Goal: Check status: Check status

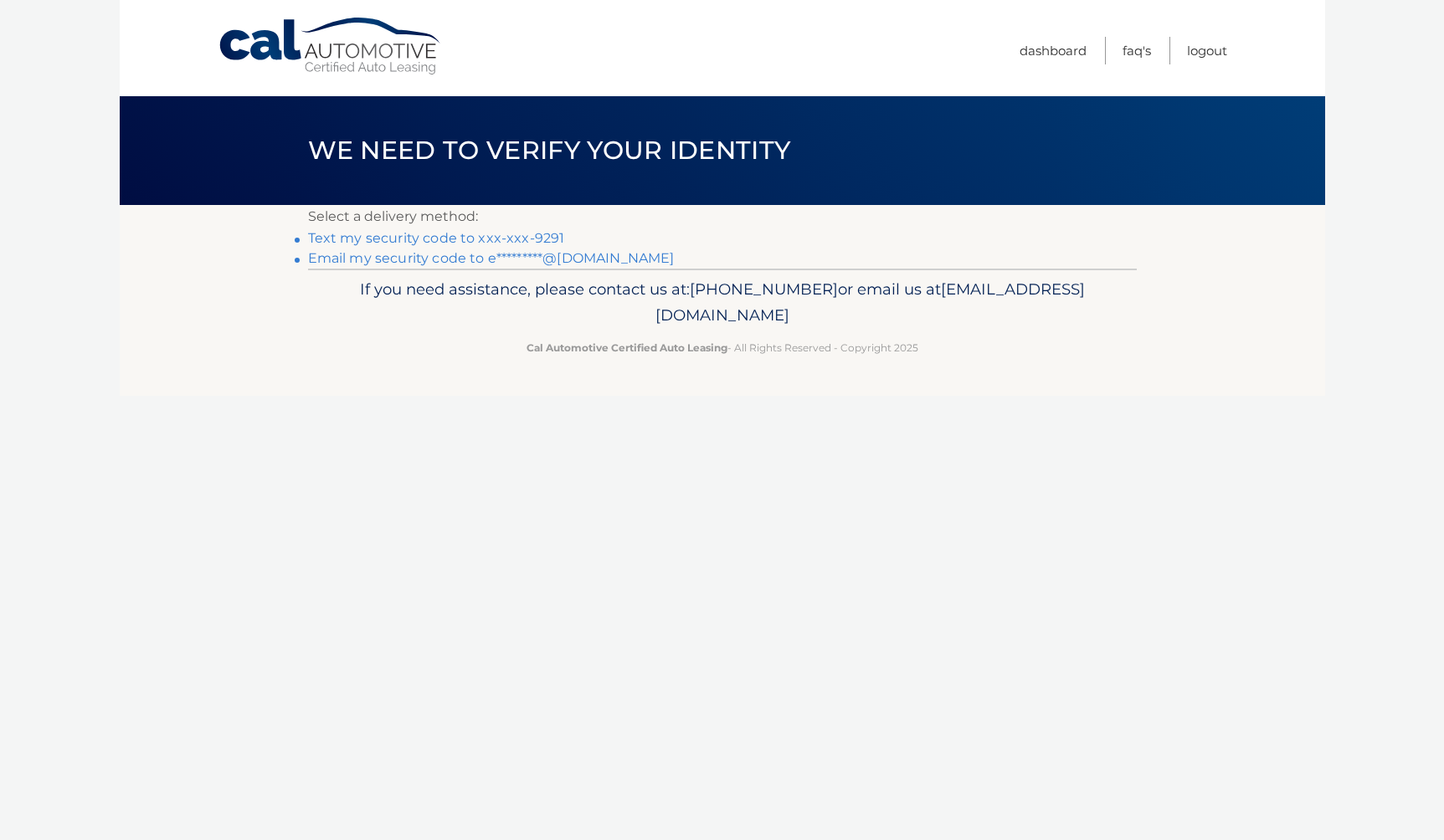
click at [399, 238] on link "Text my security code to xxx-xxx-9291" at bounding box center [436, 238] width 257 height 16
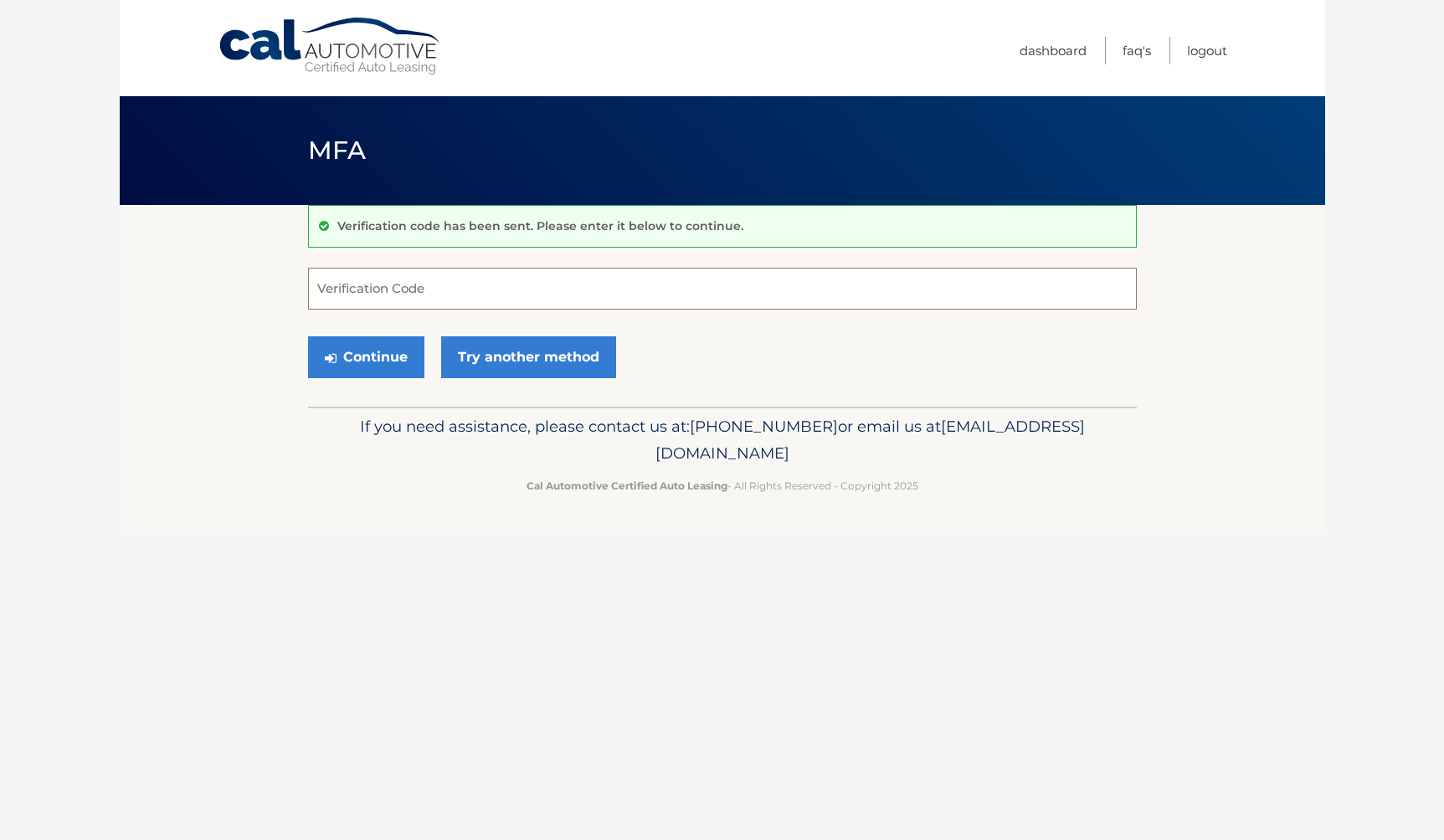
click at [375, 289] on input "Verification Code" at bounding box center [722, 288] width 829 height 42
type input "123439"
click at [370, 356] on button "Continue" at bounding box center [366, 357] width 117 height 42
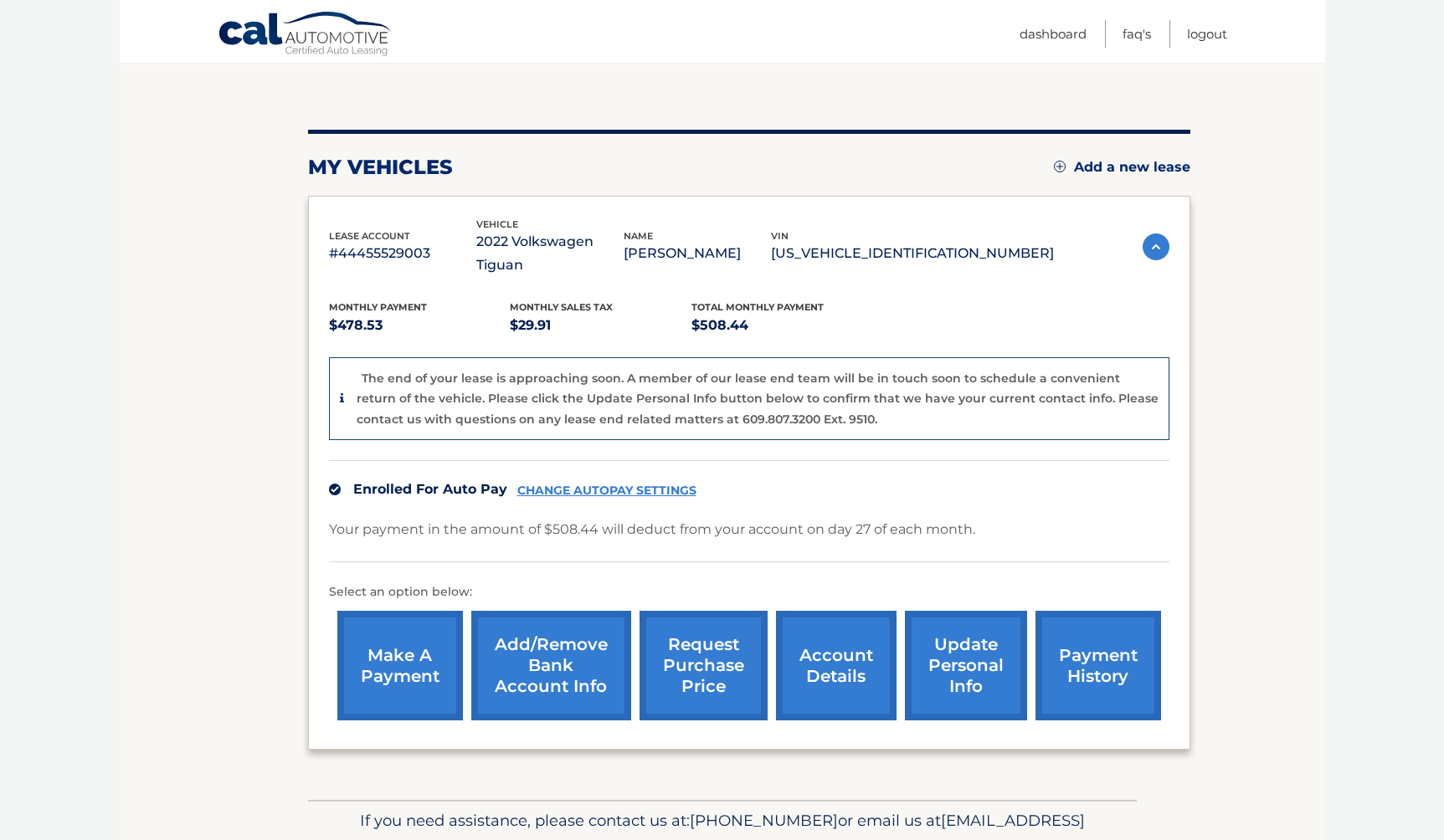
scroll to position [154, 0]
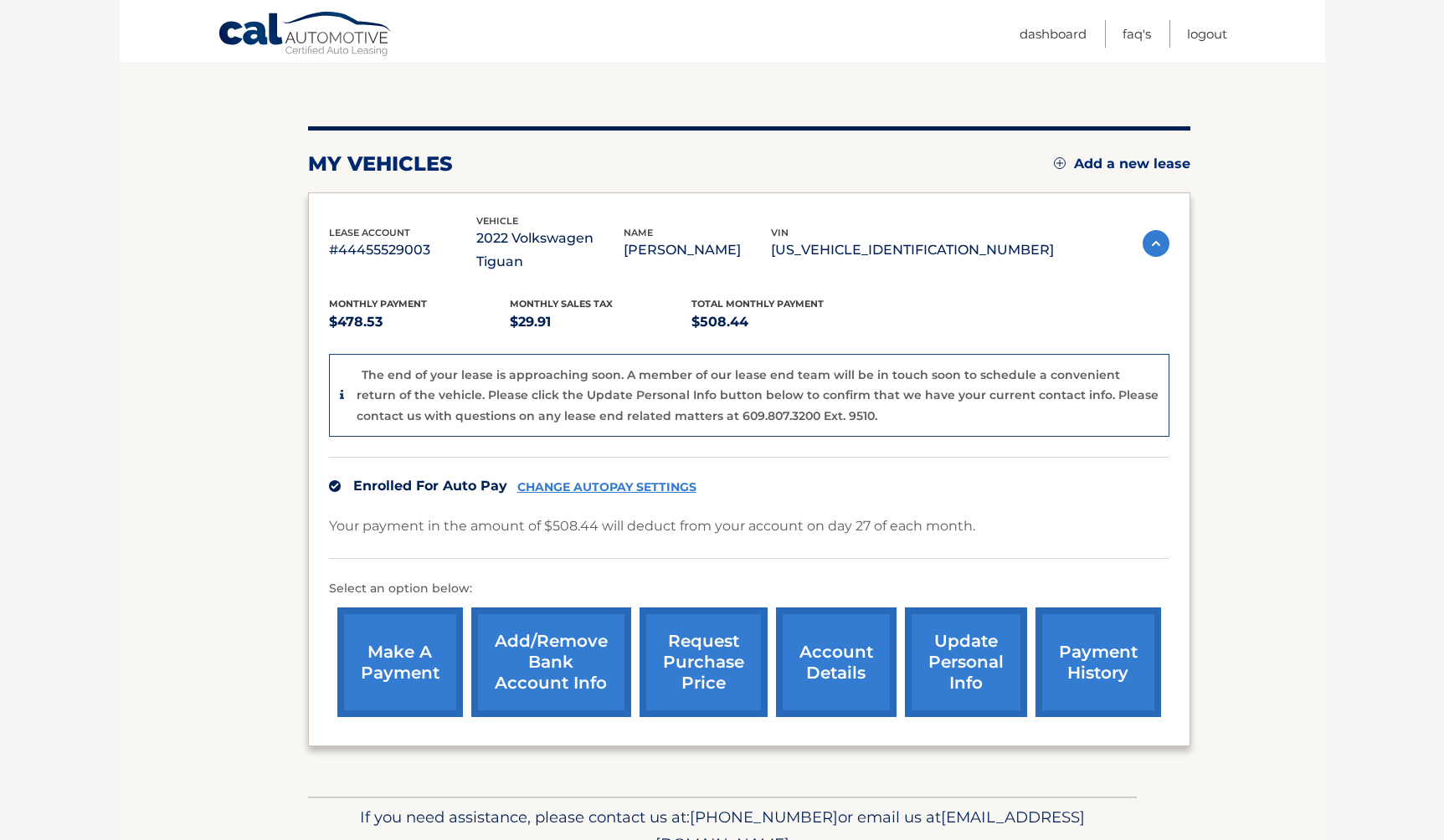
click at [810, 638] on link "account details" at bounding box center [836, 662] width 121 height 110
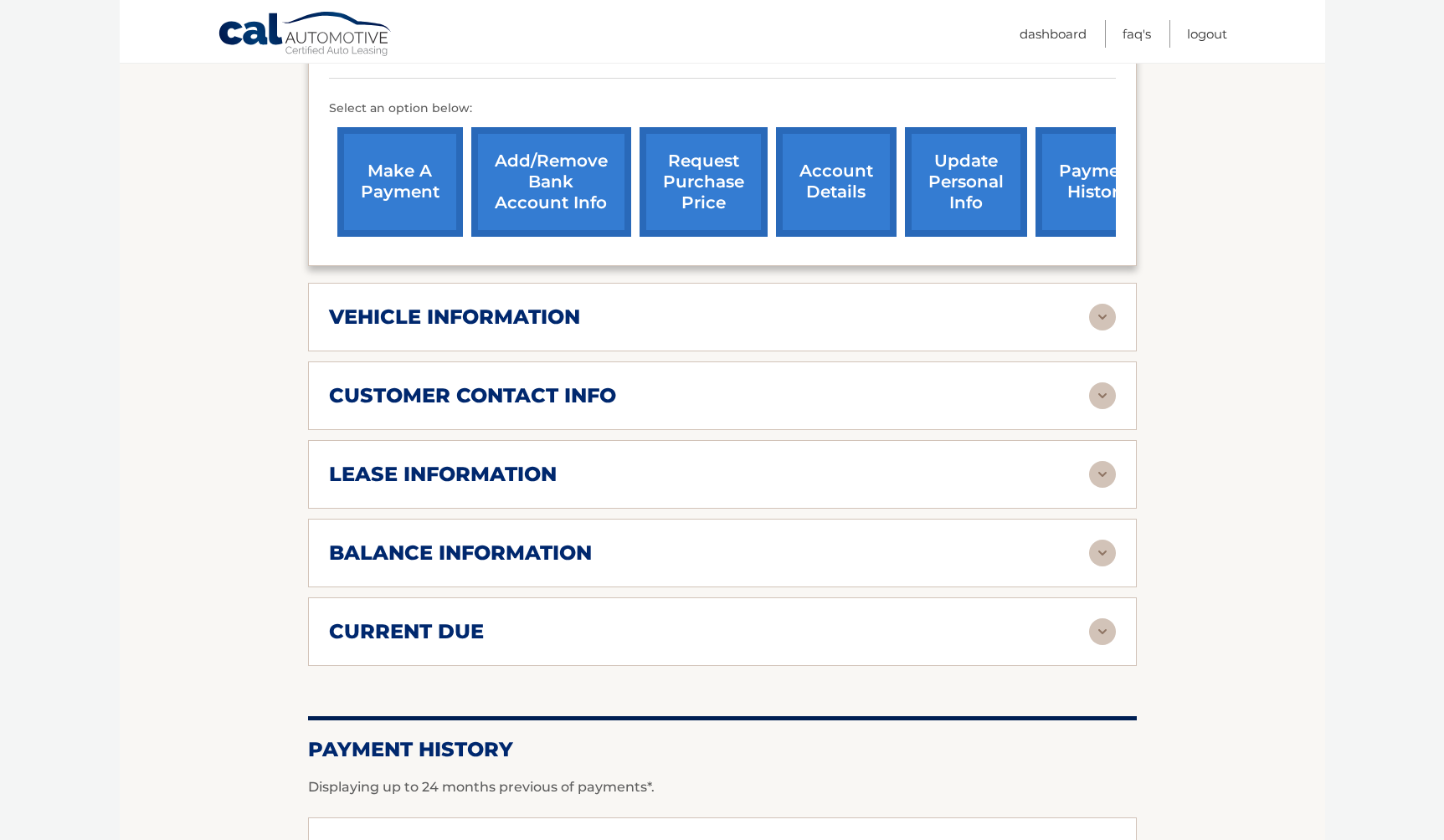
scroll to position [587, 0]
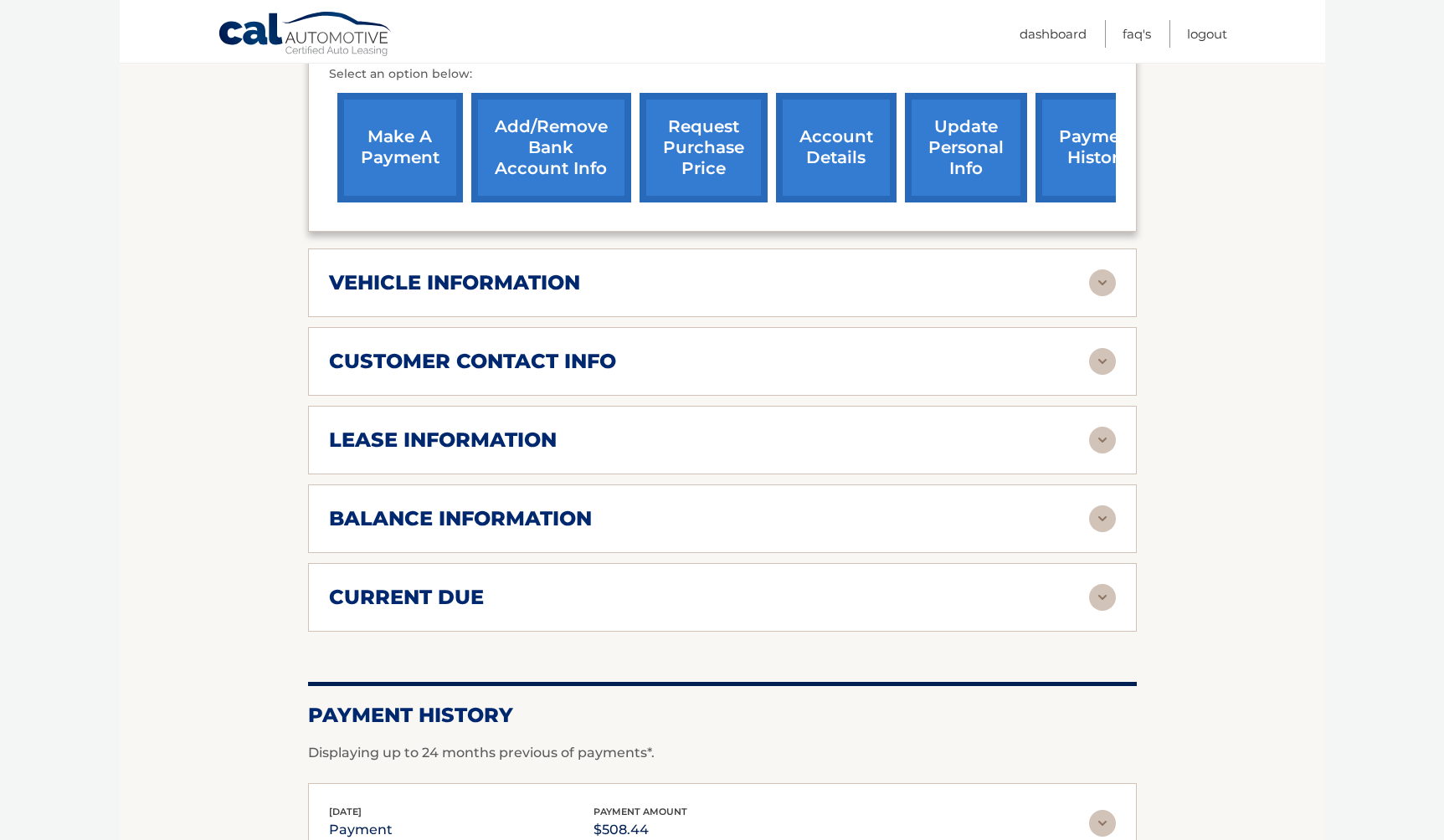
click at [840, 440] on div "lease information" at bounding box center [709, 440] width 760 height 26
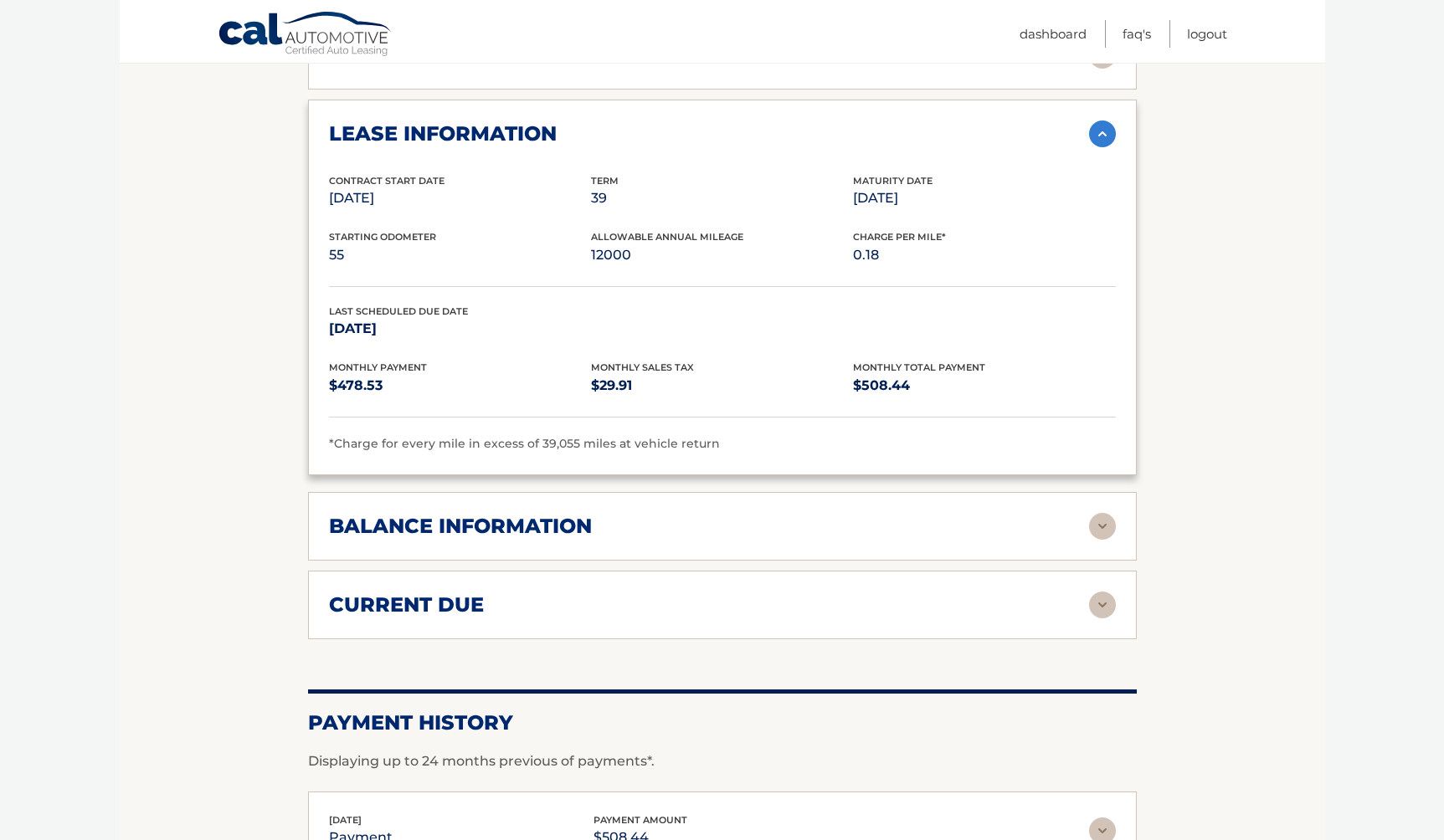
scroll to position [1177, 0]
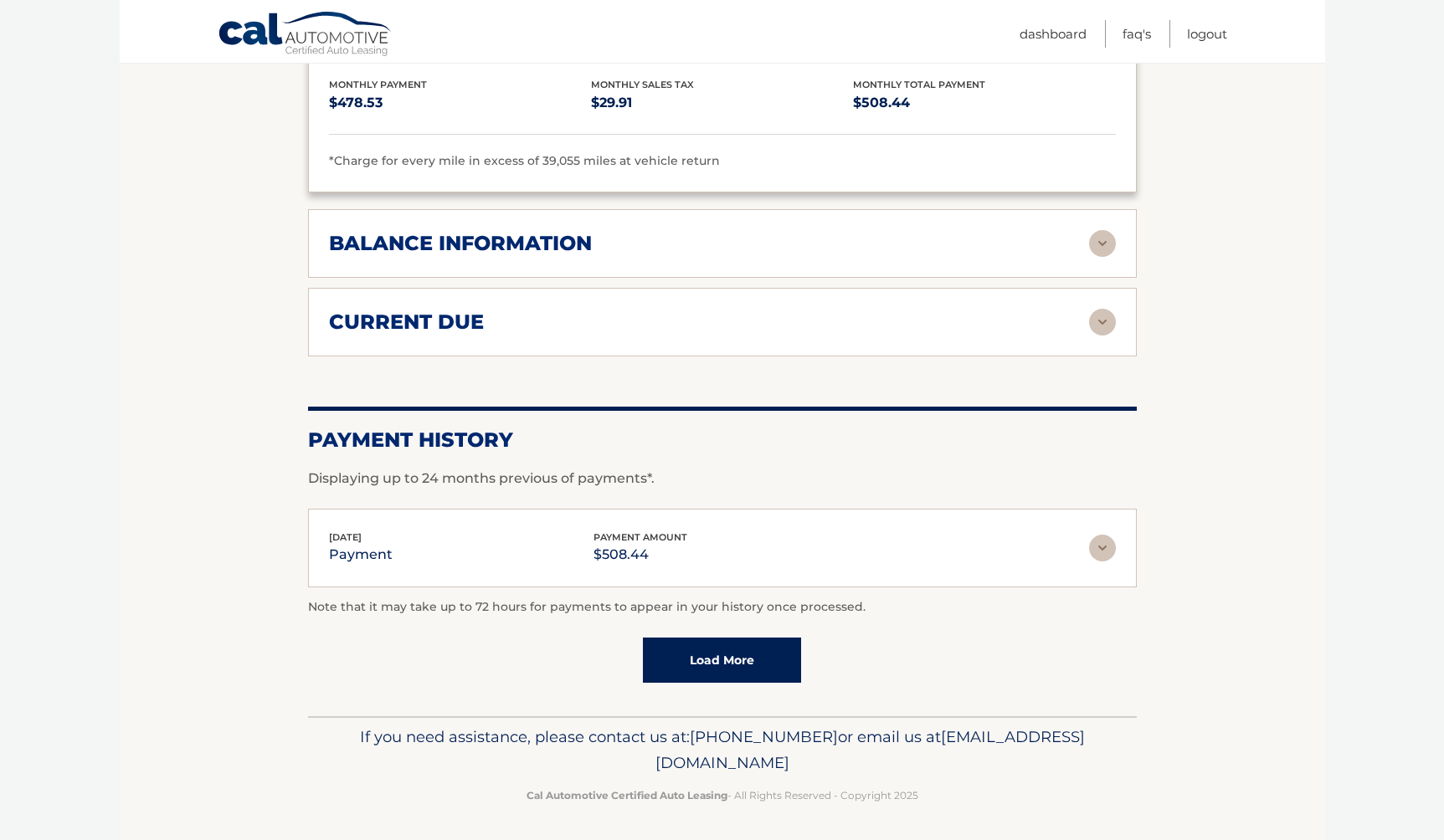
click at [729, 641] on link "Load More" at bounding box center [722, 660] width 158 height 45
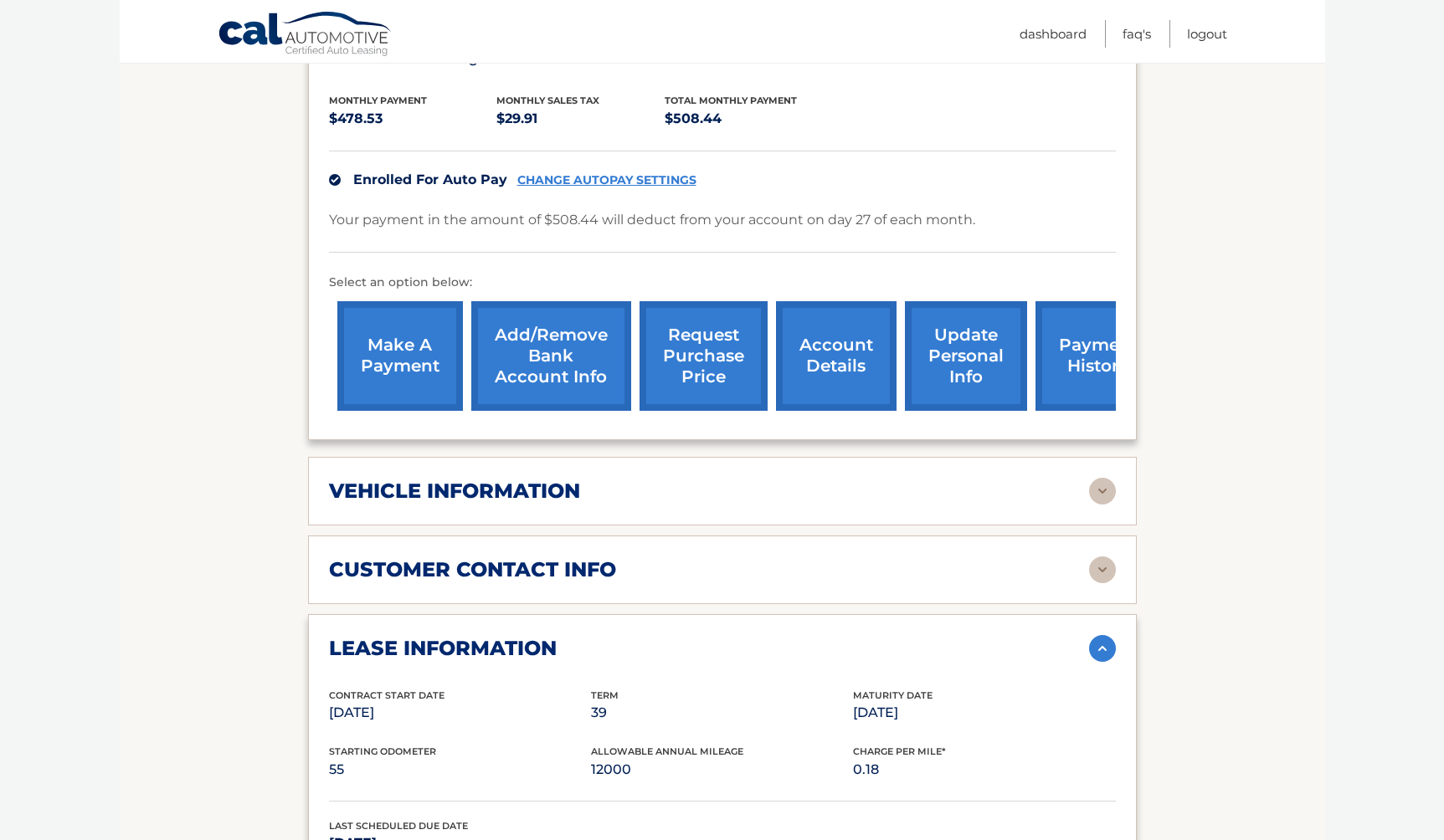
scroll to position [492, 0]
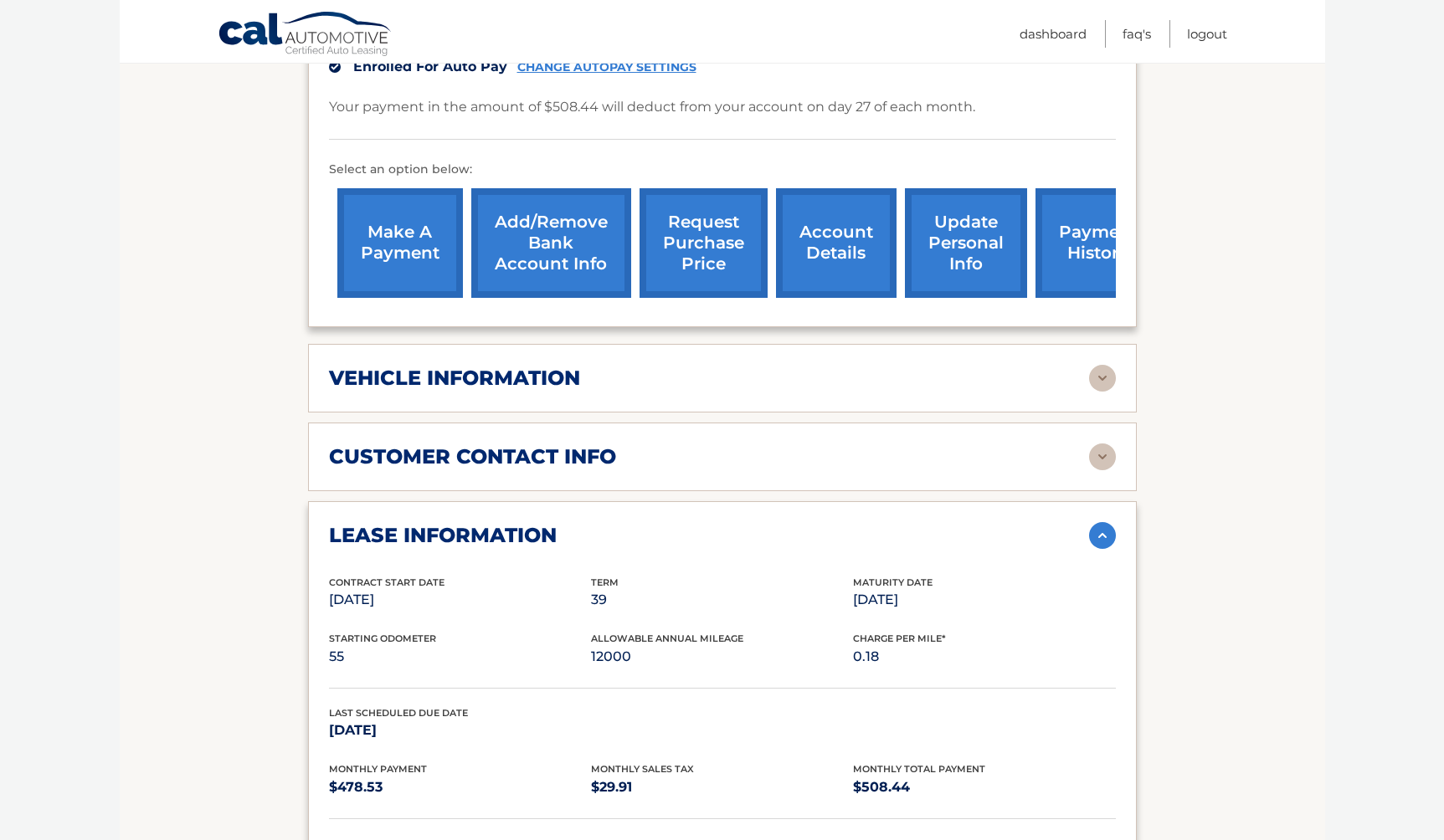
click at [561, 390] on div "vehicle information" at bounding box center [722, 377] width 787 height 26
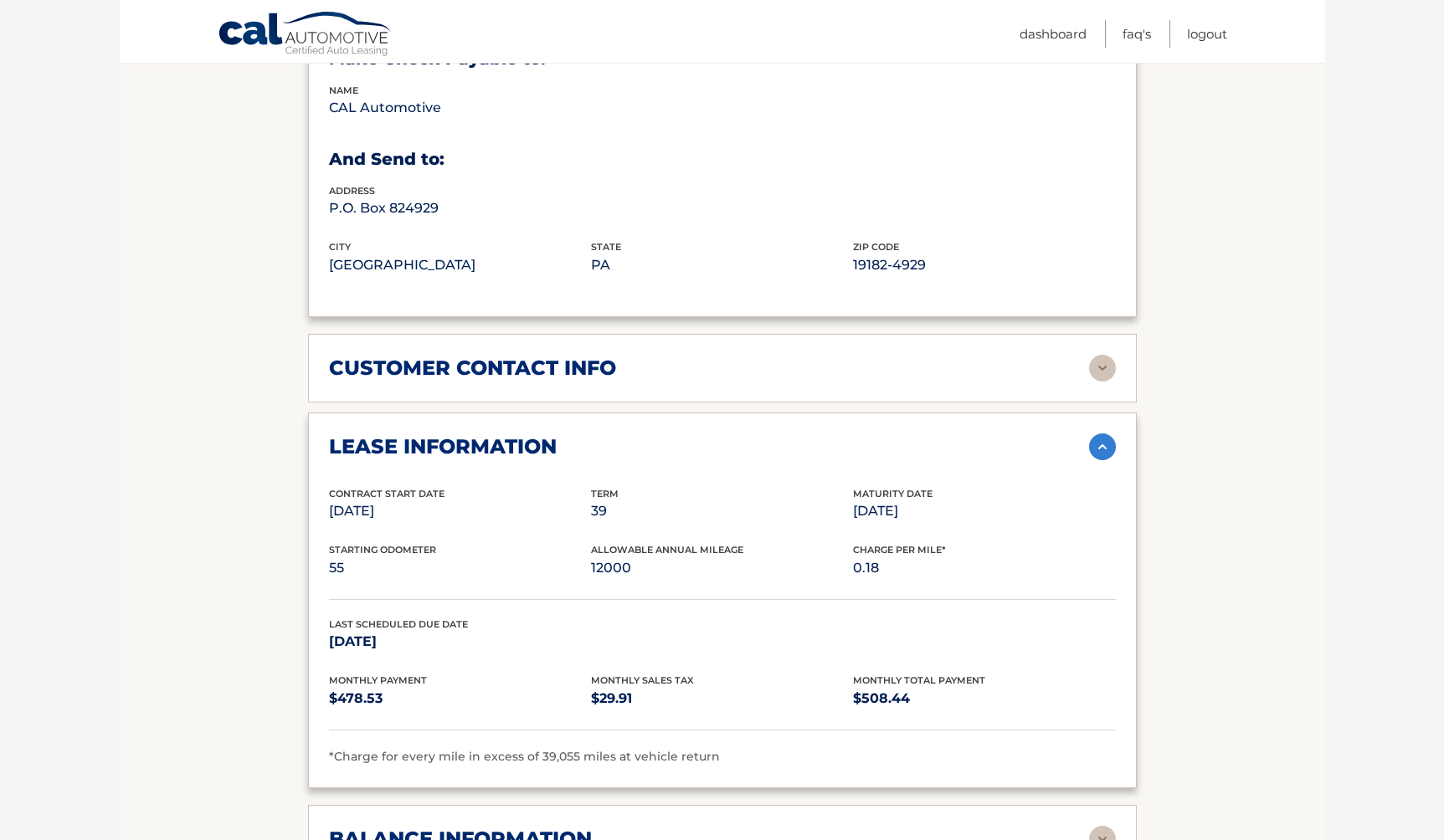
scroll to position [995, 0]
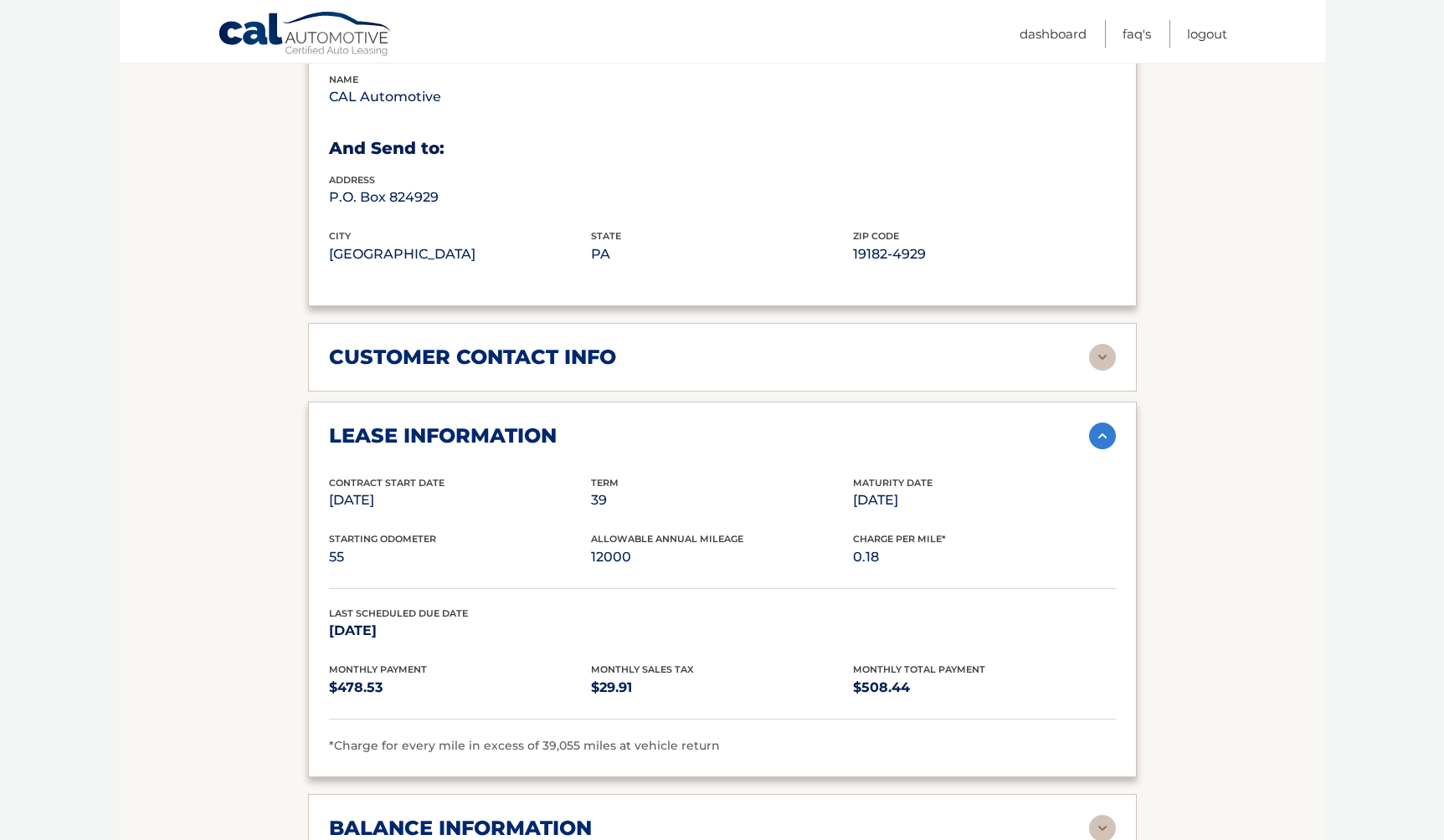
click at [666, 357] on div "customer contact info" at bounding box center [709, 358] width 760 height 26
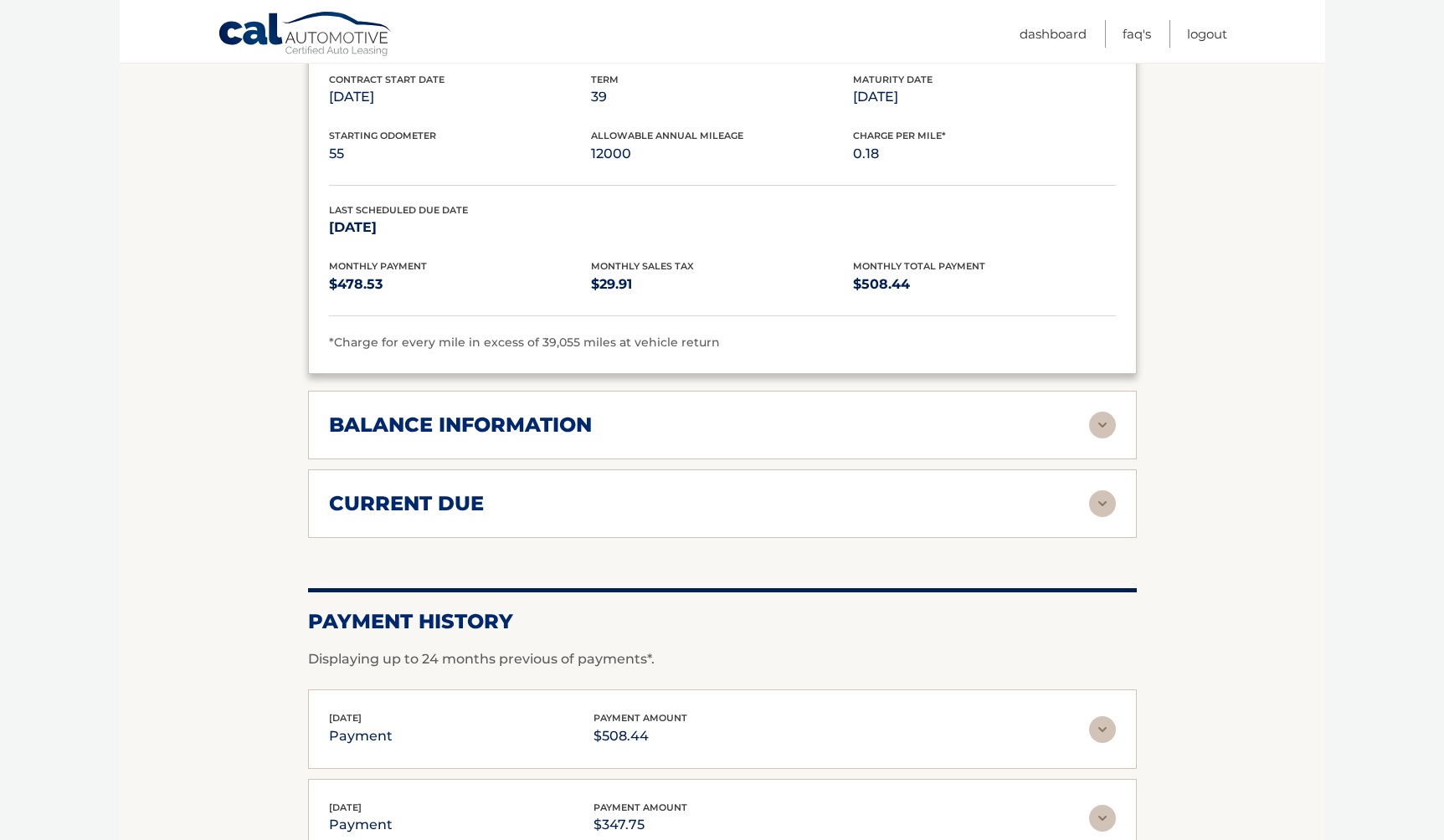
scroll to position [1737, 0]
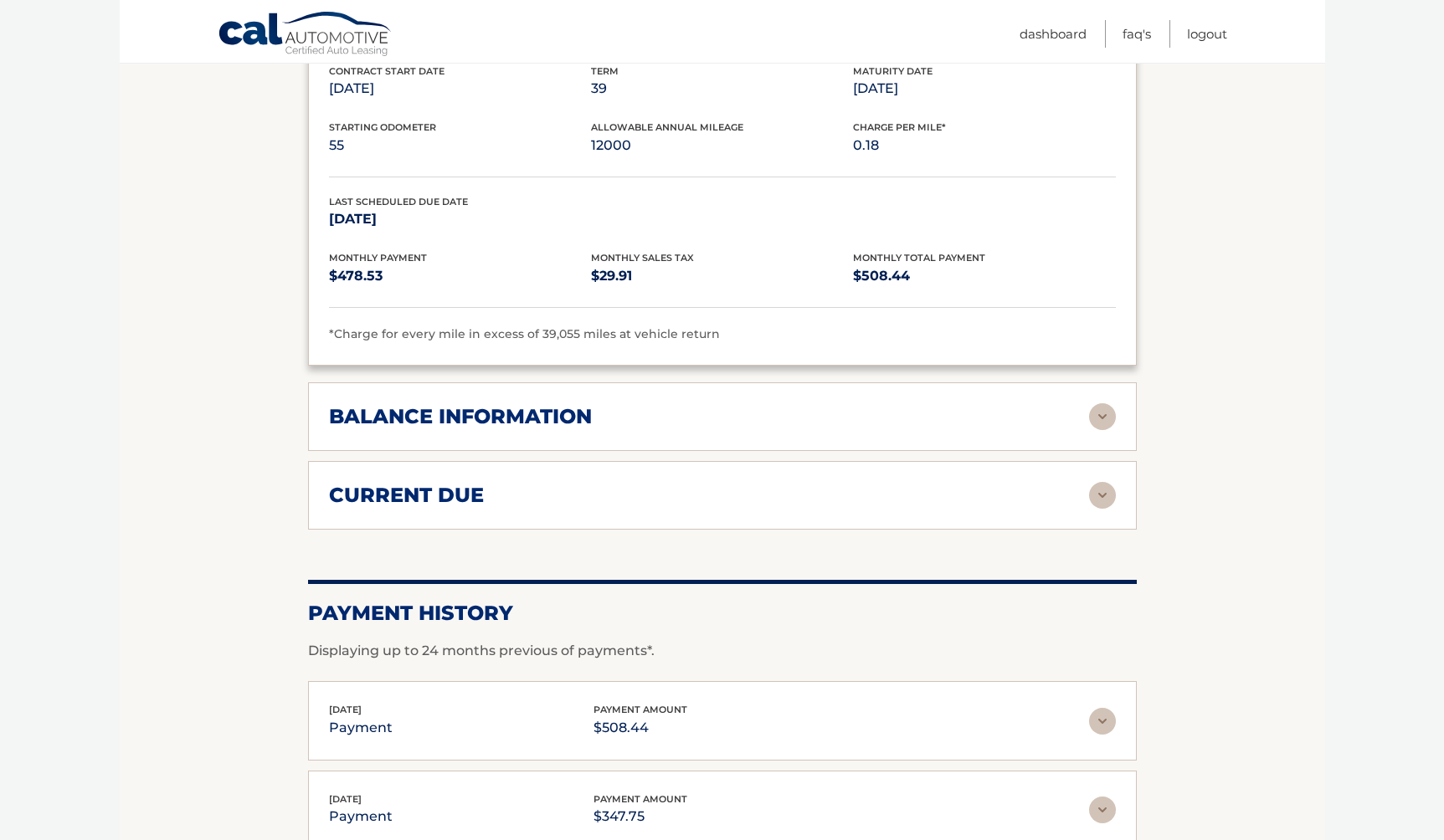
click at [651, 404] on div "balance information" at bounding box center [709, 417] width 760 height 26
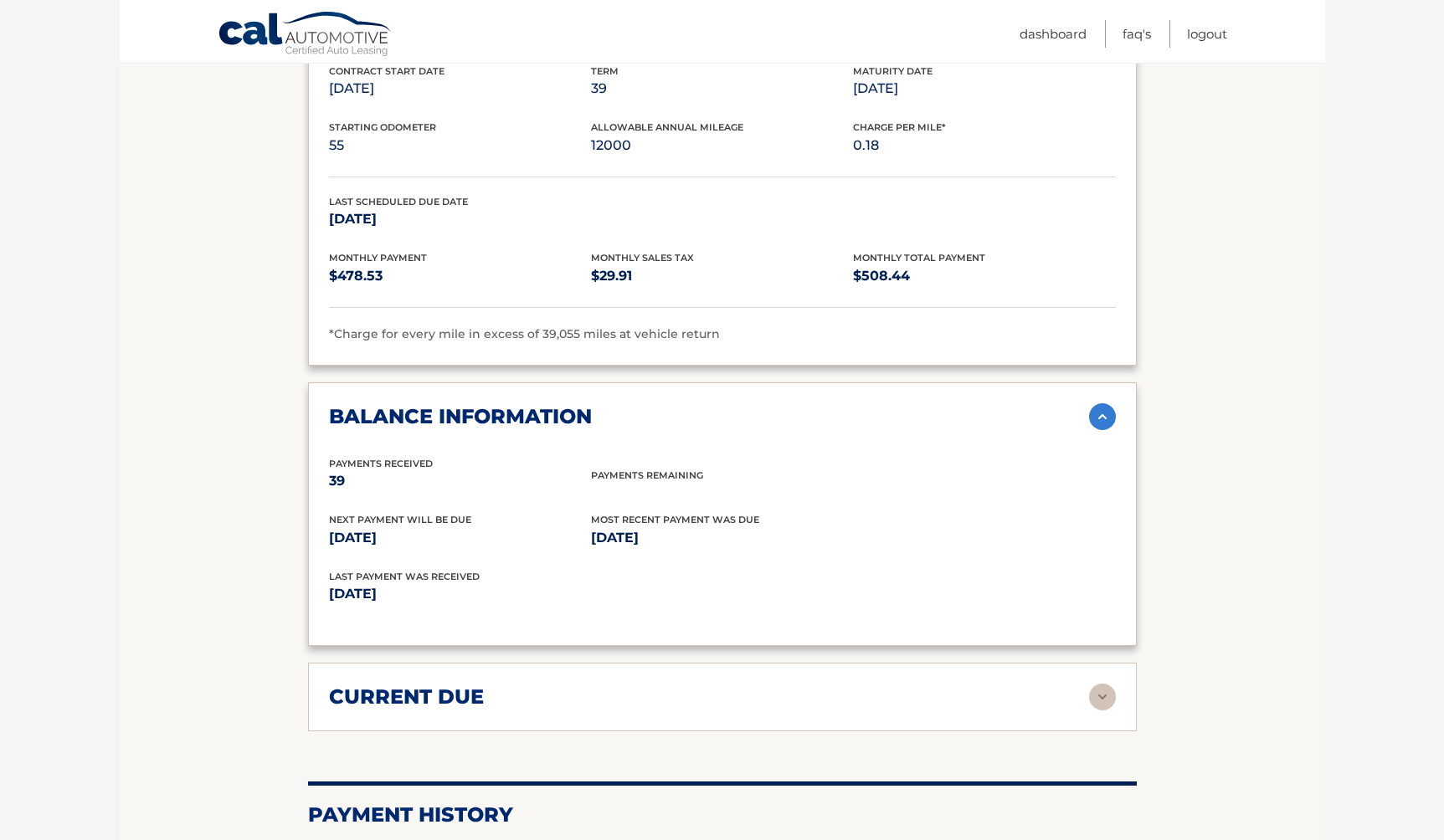
click at [651, 404] on div "balance information" at bounding box center [709, 417] width 760 height 26
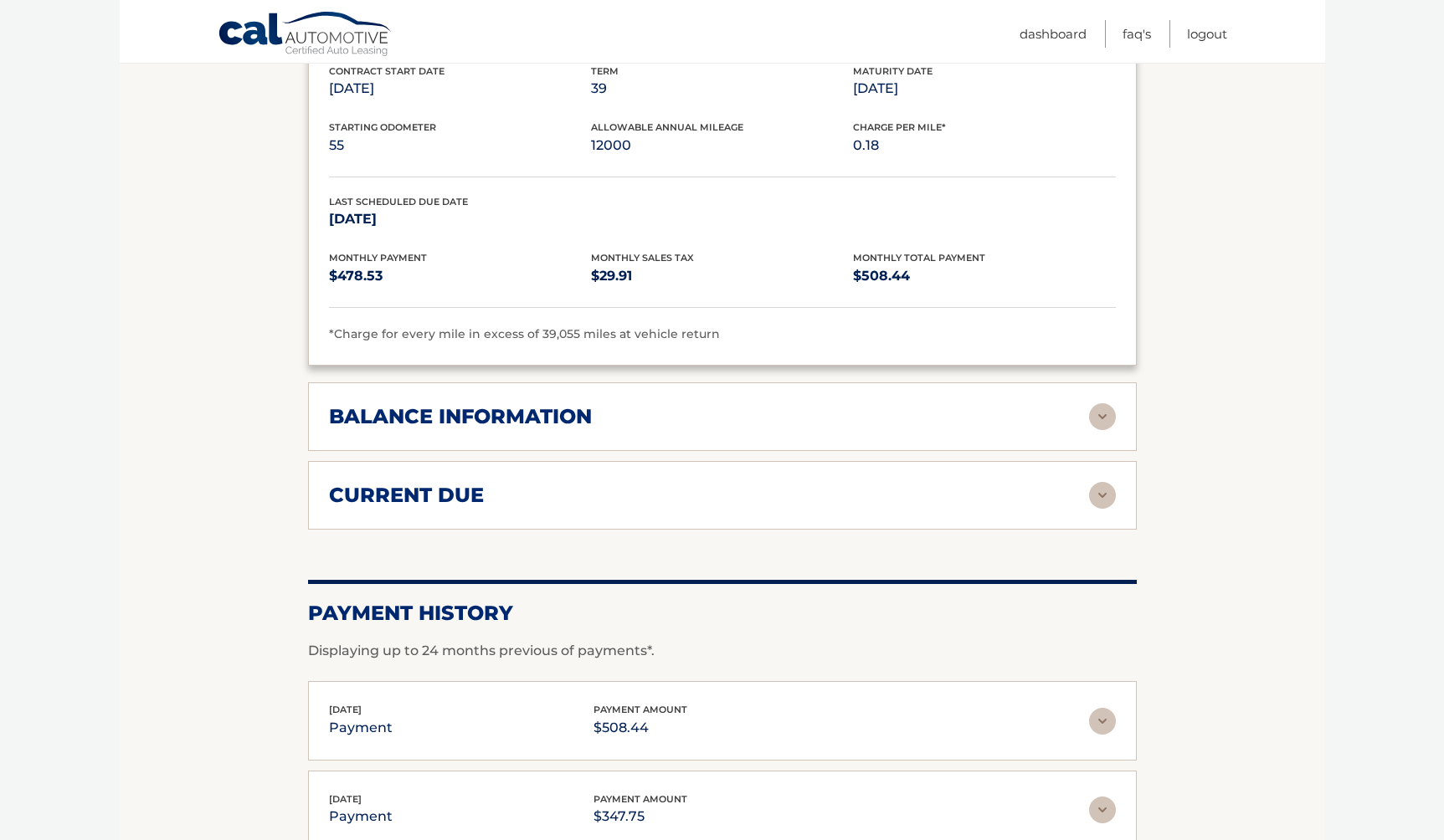
click at [617, 483] on div "current due" at bounding box center [709, 496] width 760 height 26
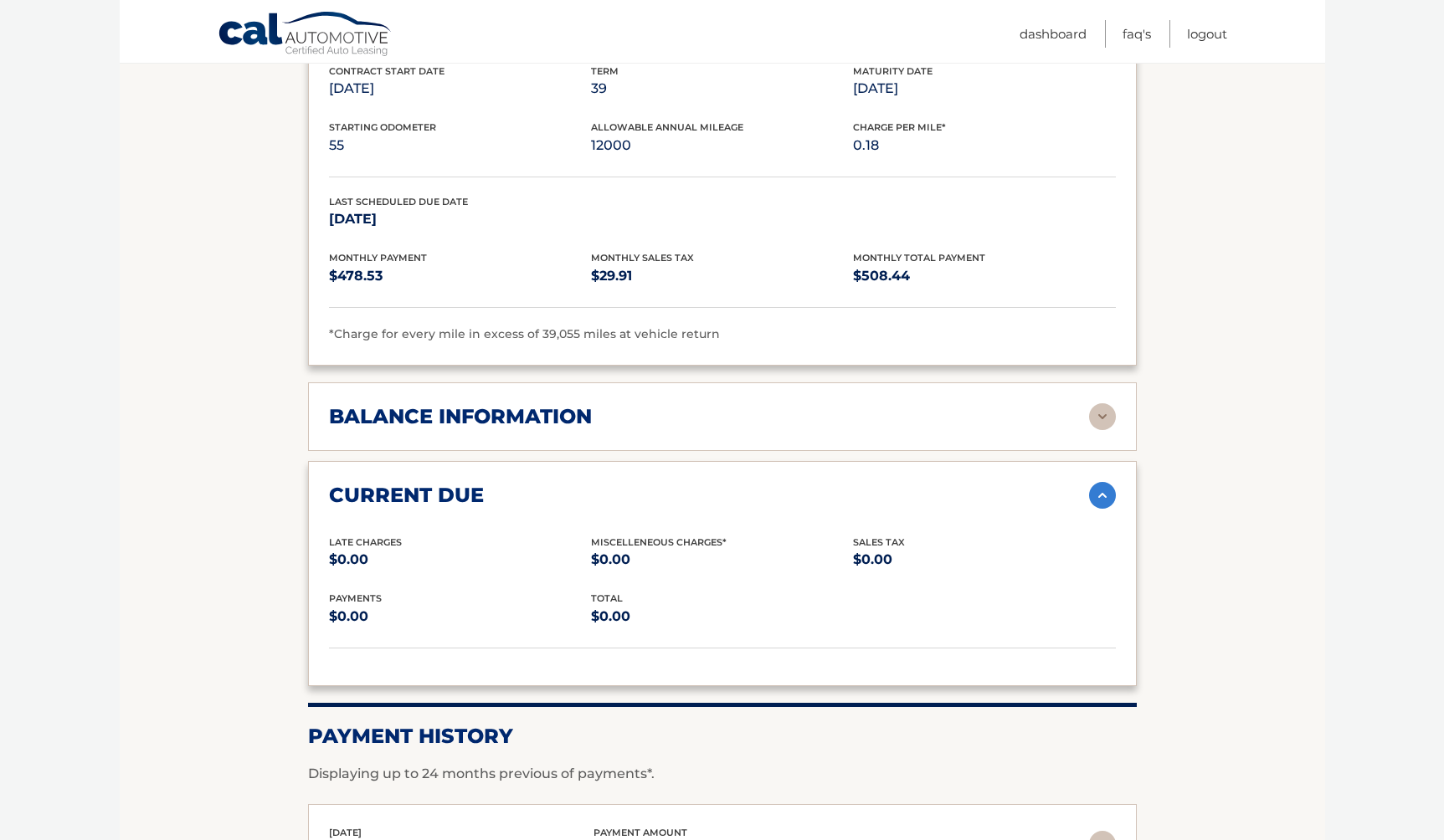
click at [618, 483] on div "current due" at bounding box center [709, 496] width 760 height 26
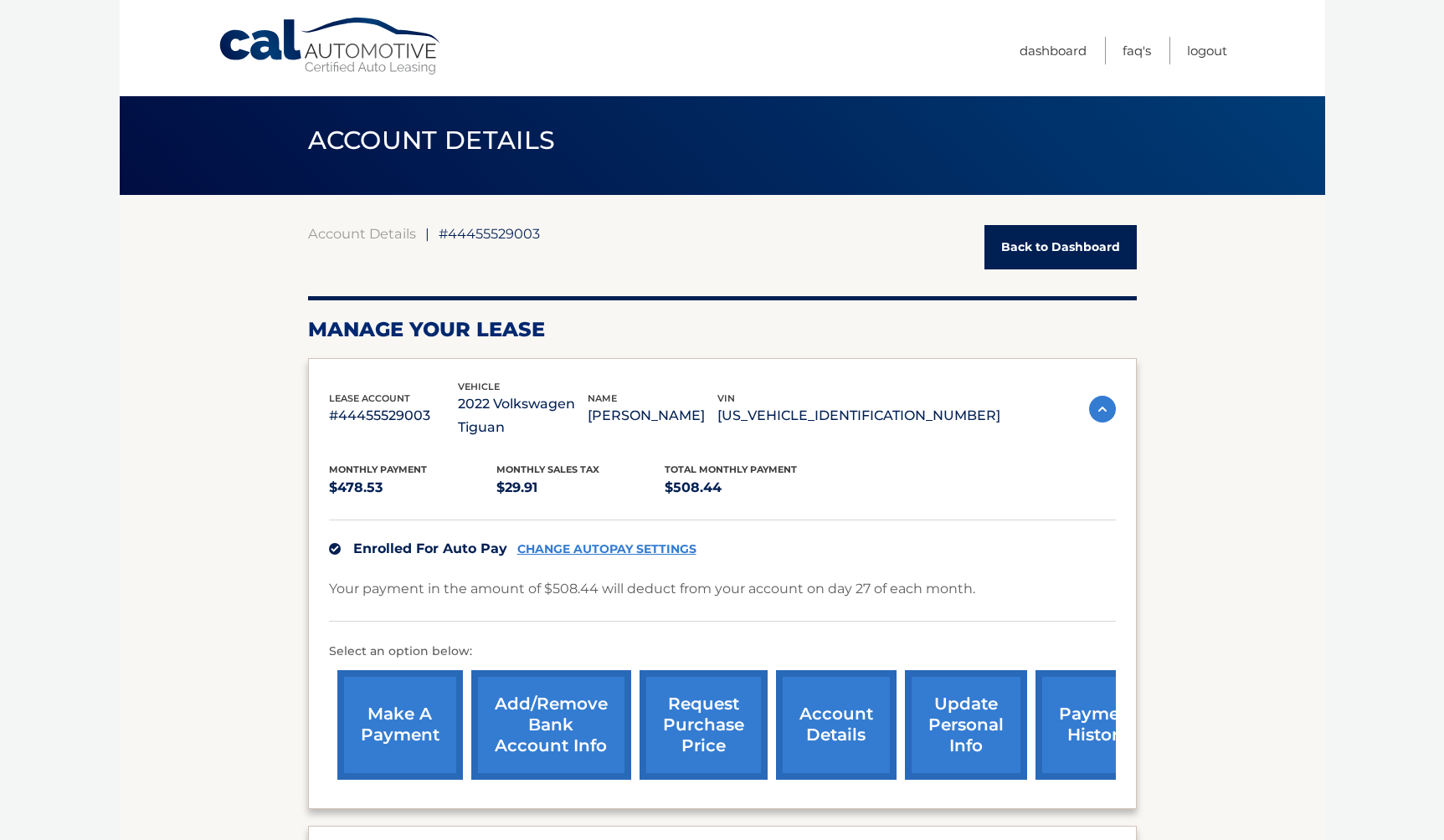
scroll to position [0, 0]
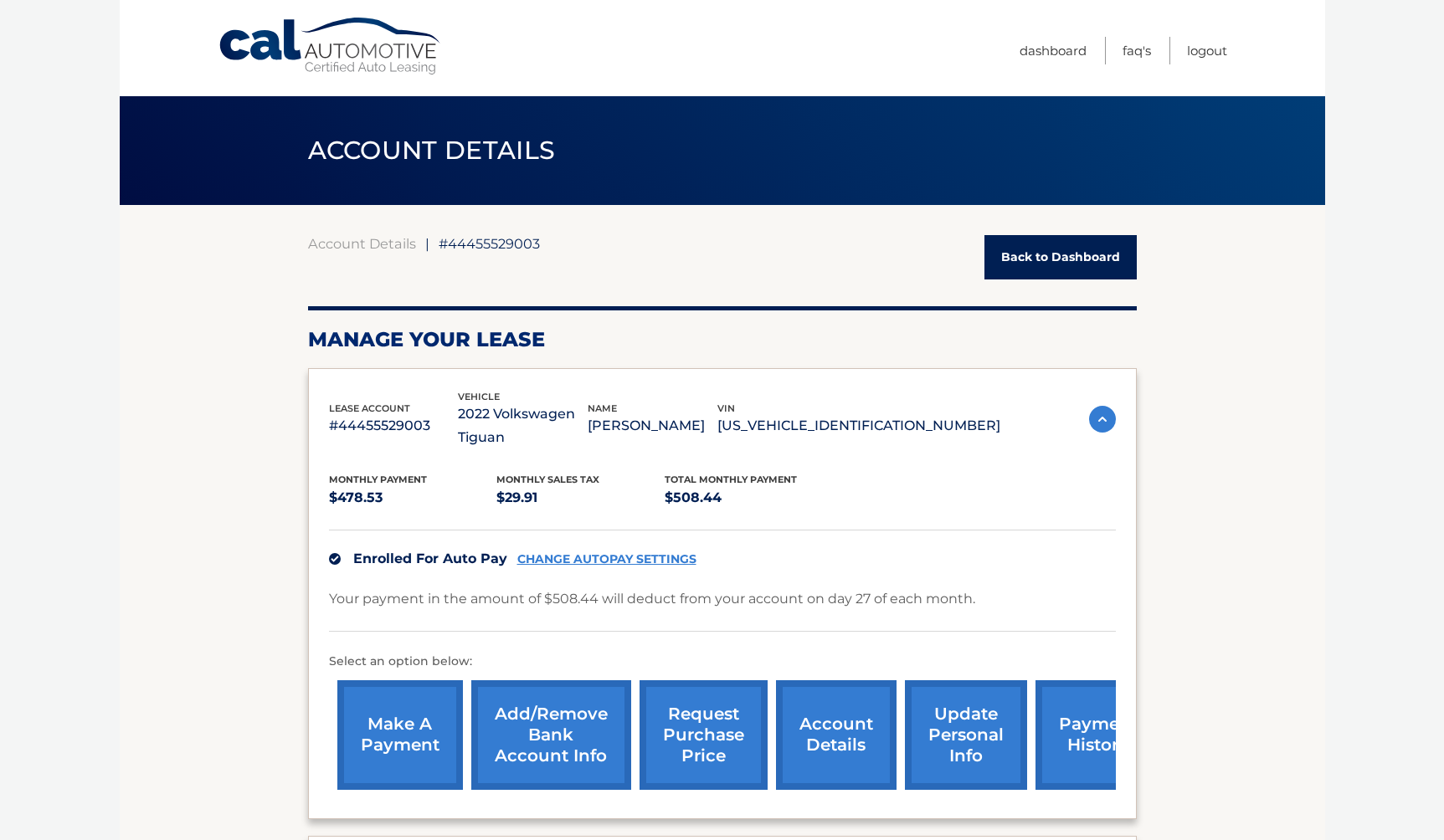
click at [1057, 251] on link "Back to Dashboard" at bounding box center [1060, 258] width 152 height 44
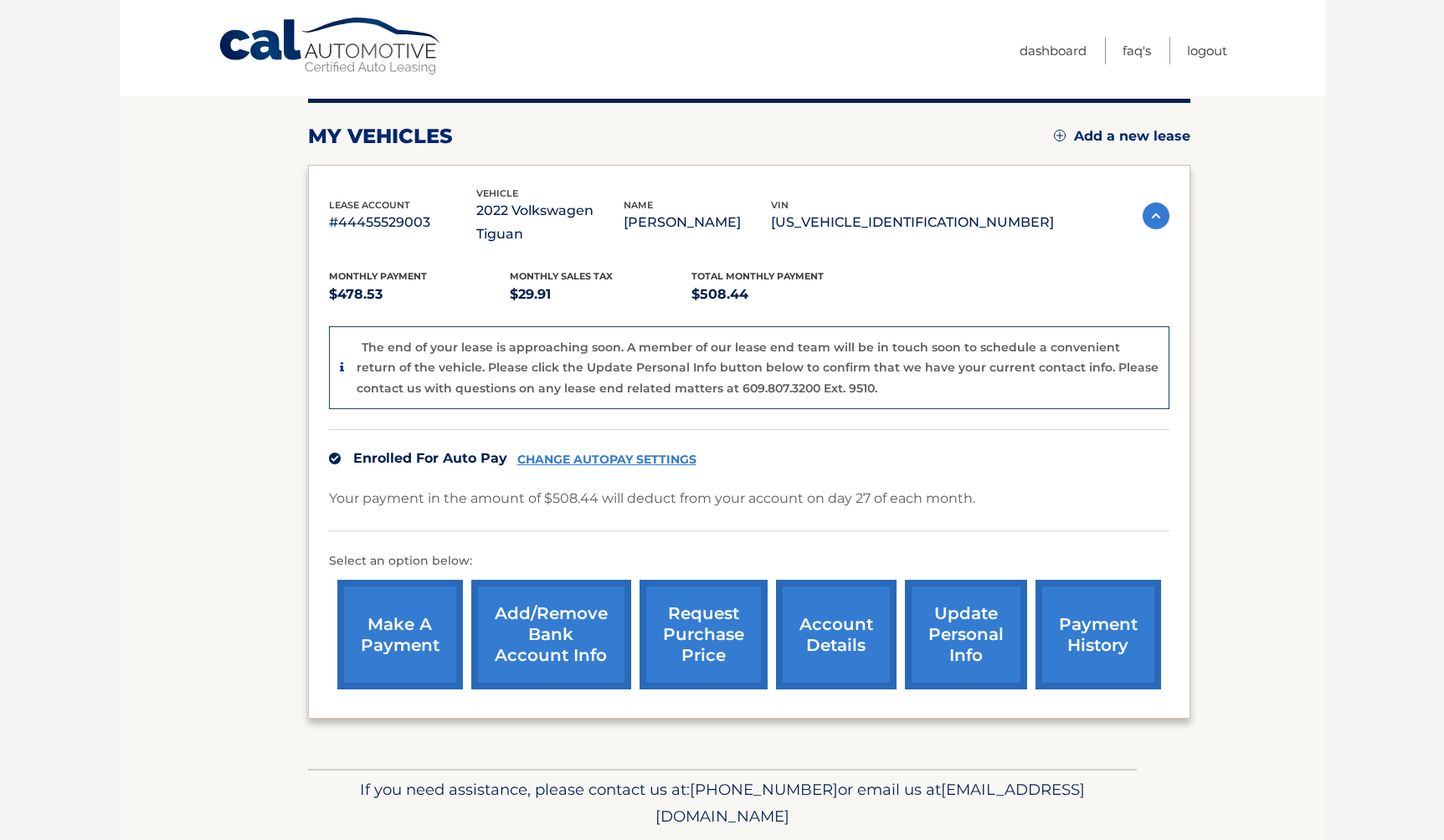
scroll to position [213, 0]
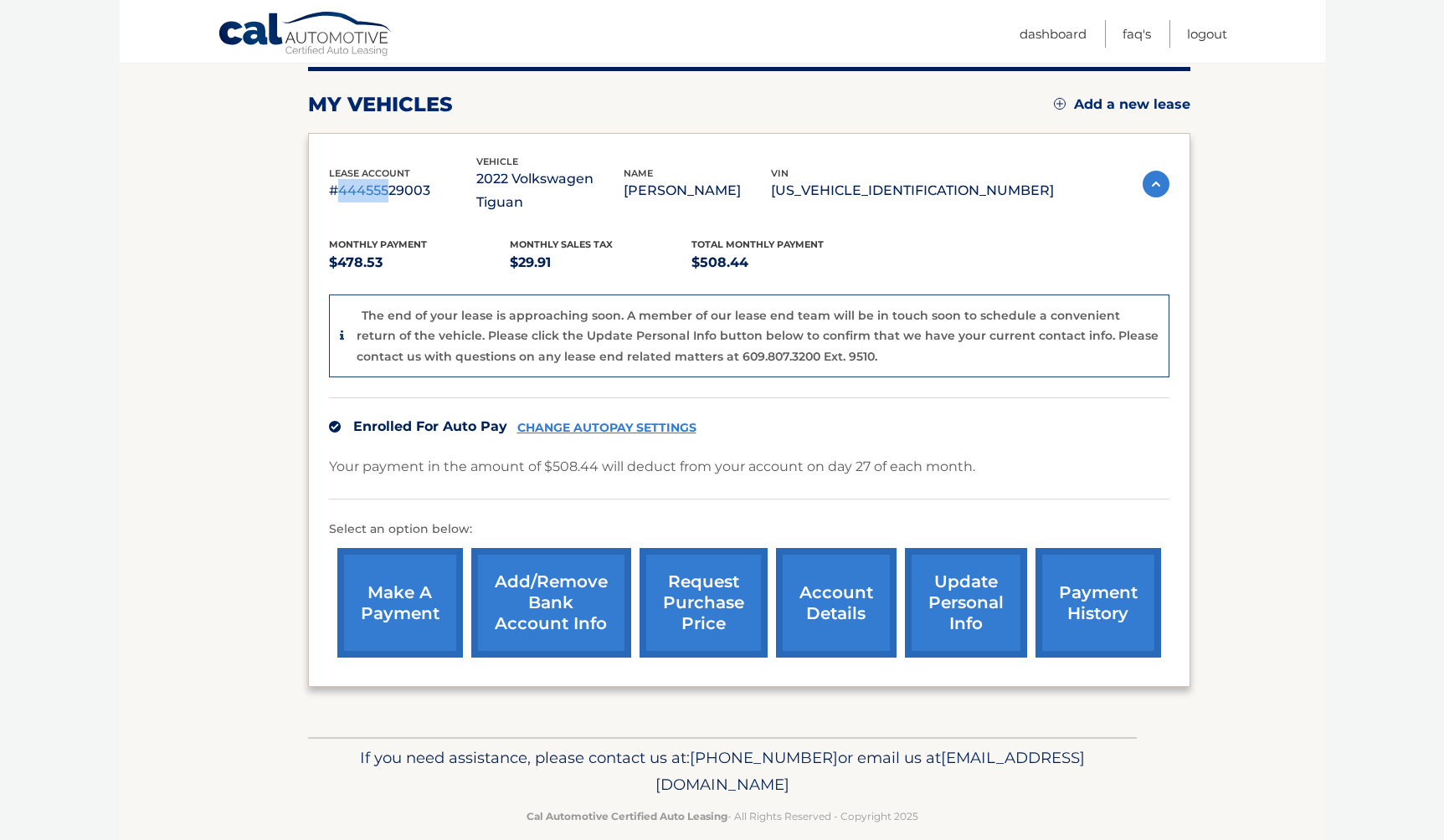
drag, startPoint x: 342, startPoint y: 181, endPoint x: 387, endPoint y: 184, distance: 45.1
click at [387, 184] on p "#44455529003" at bounding box center [402, 191] width 147 height 24
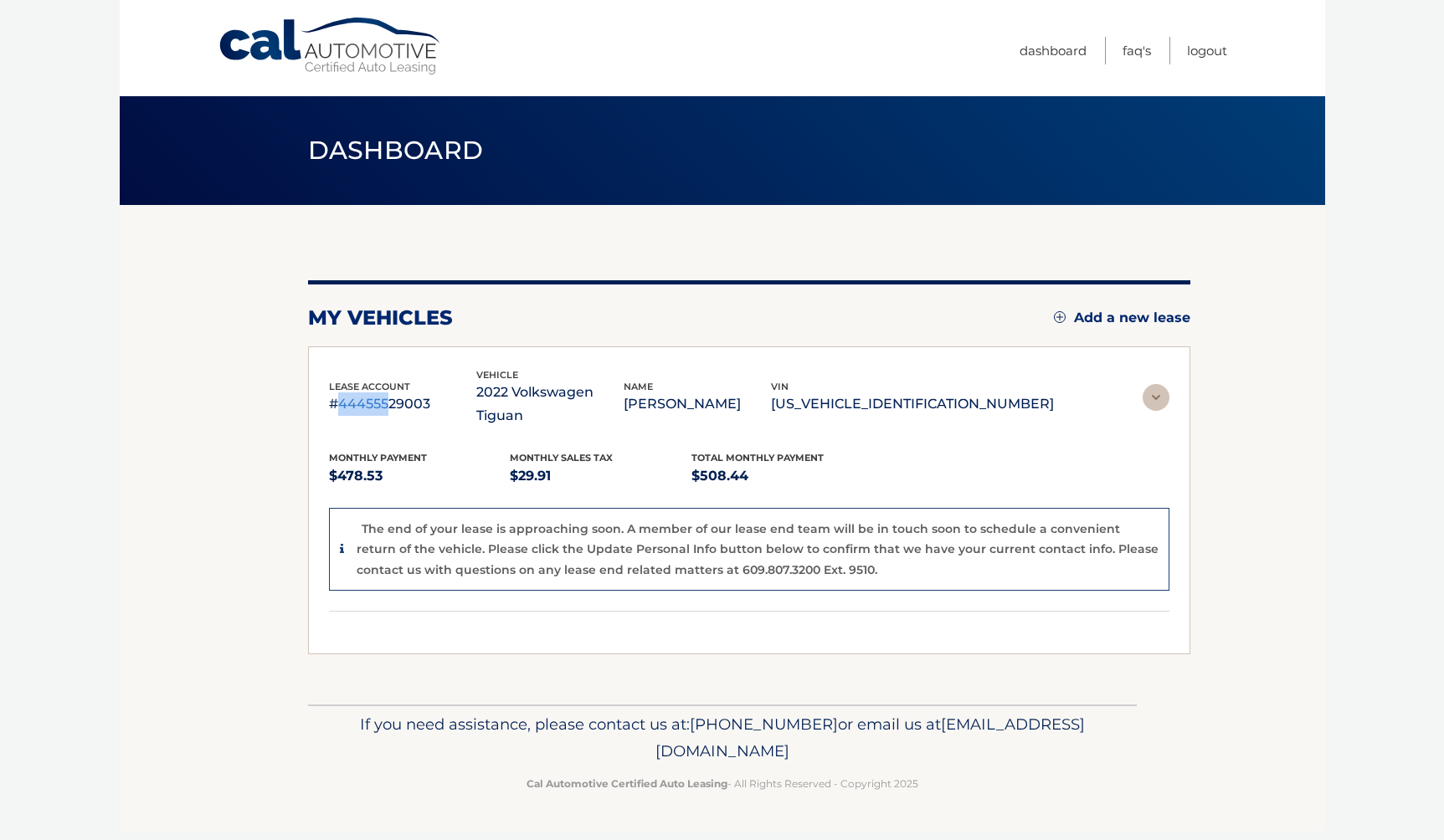
scroll to position [0, 0]
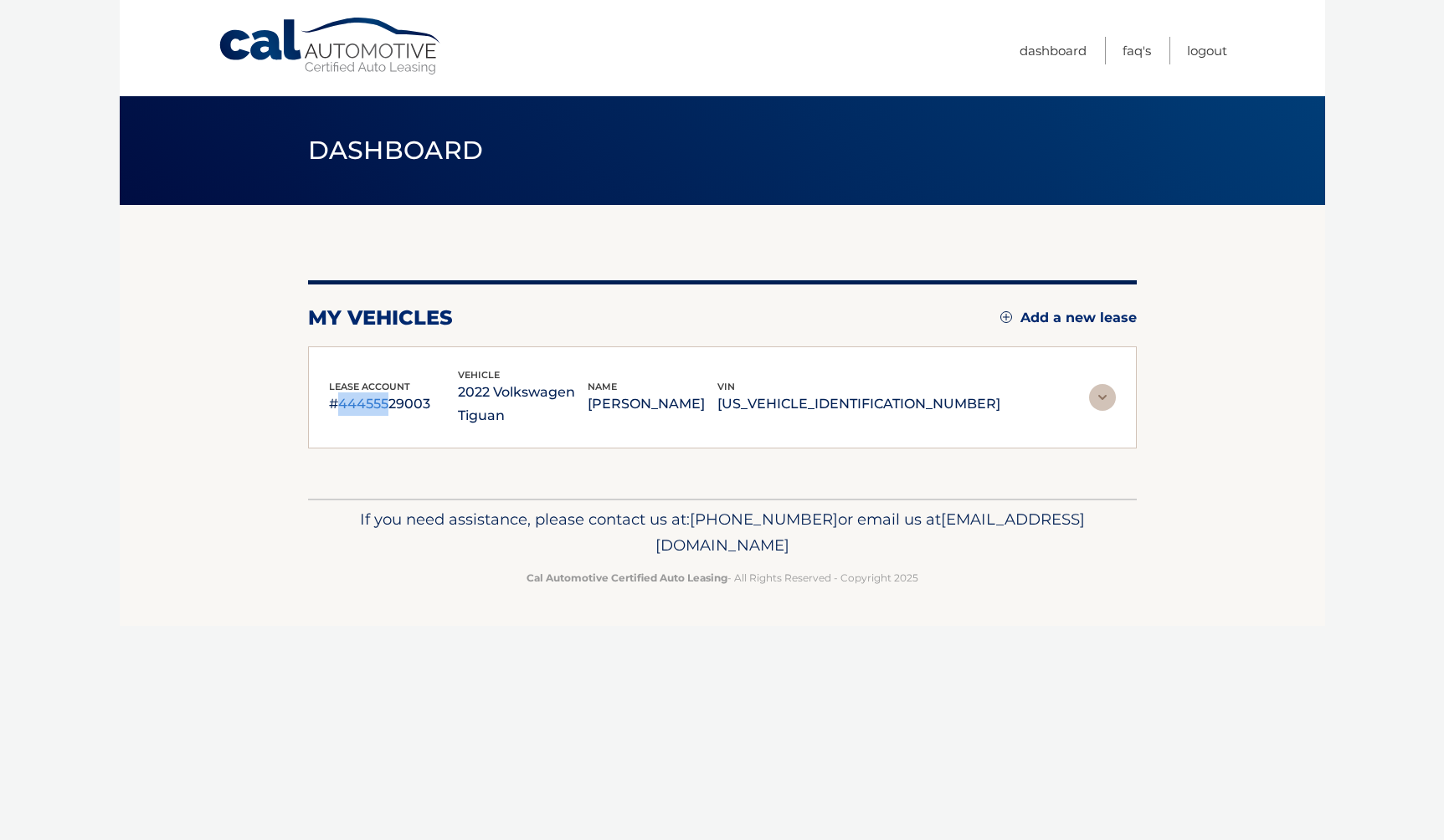
click at [1099, 396] on img at bounding box center [1102, 397] width 26 height 26
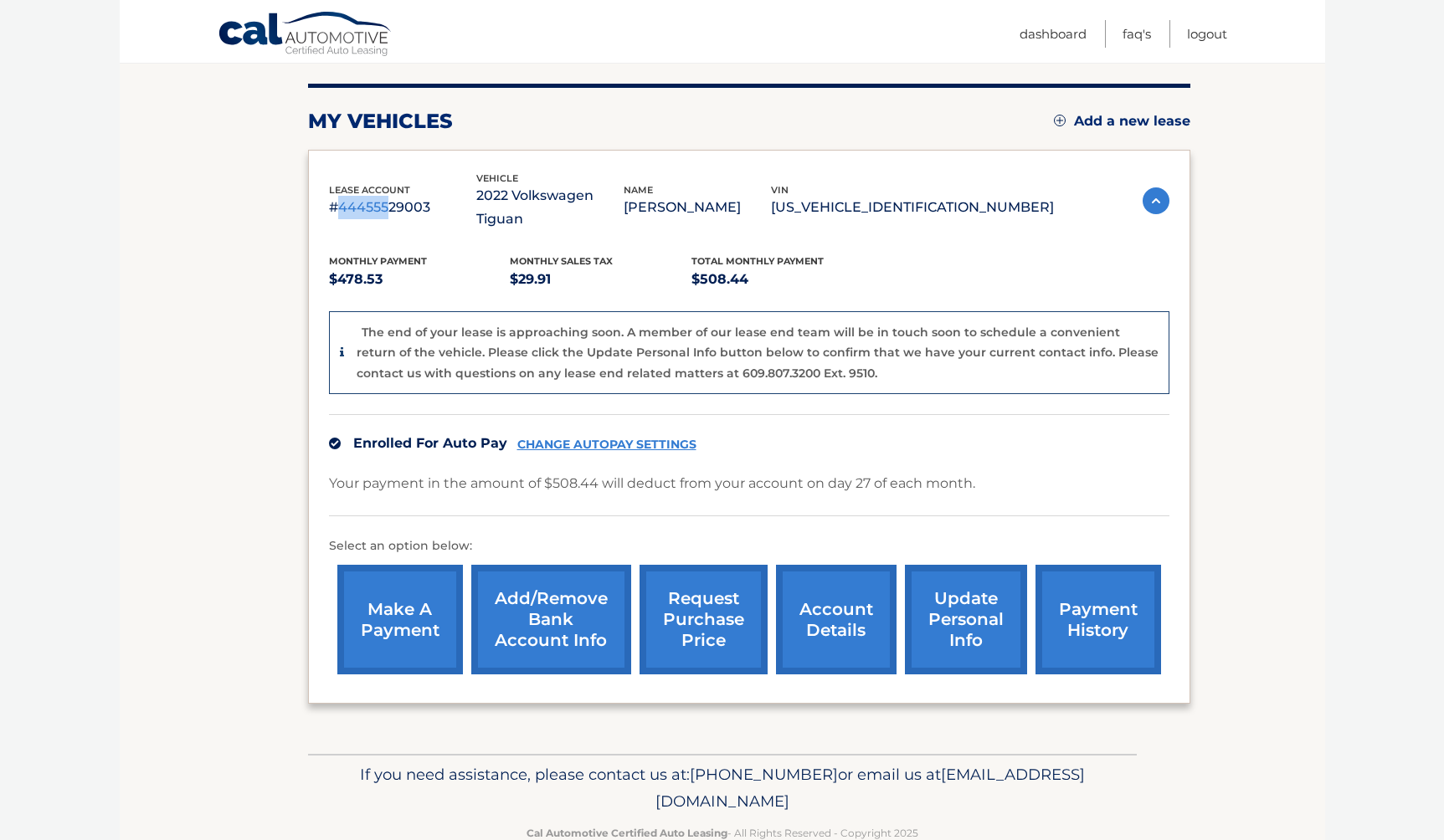
scroll to position [213, 0]
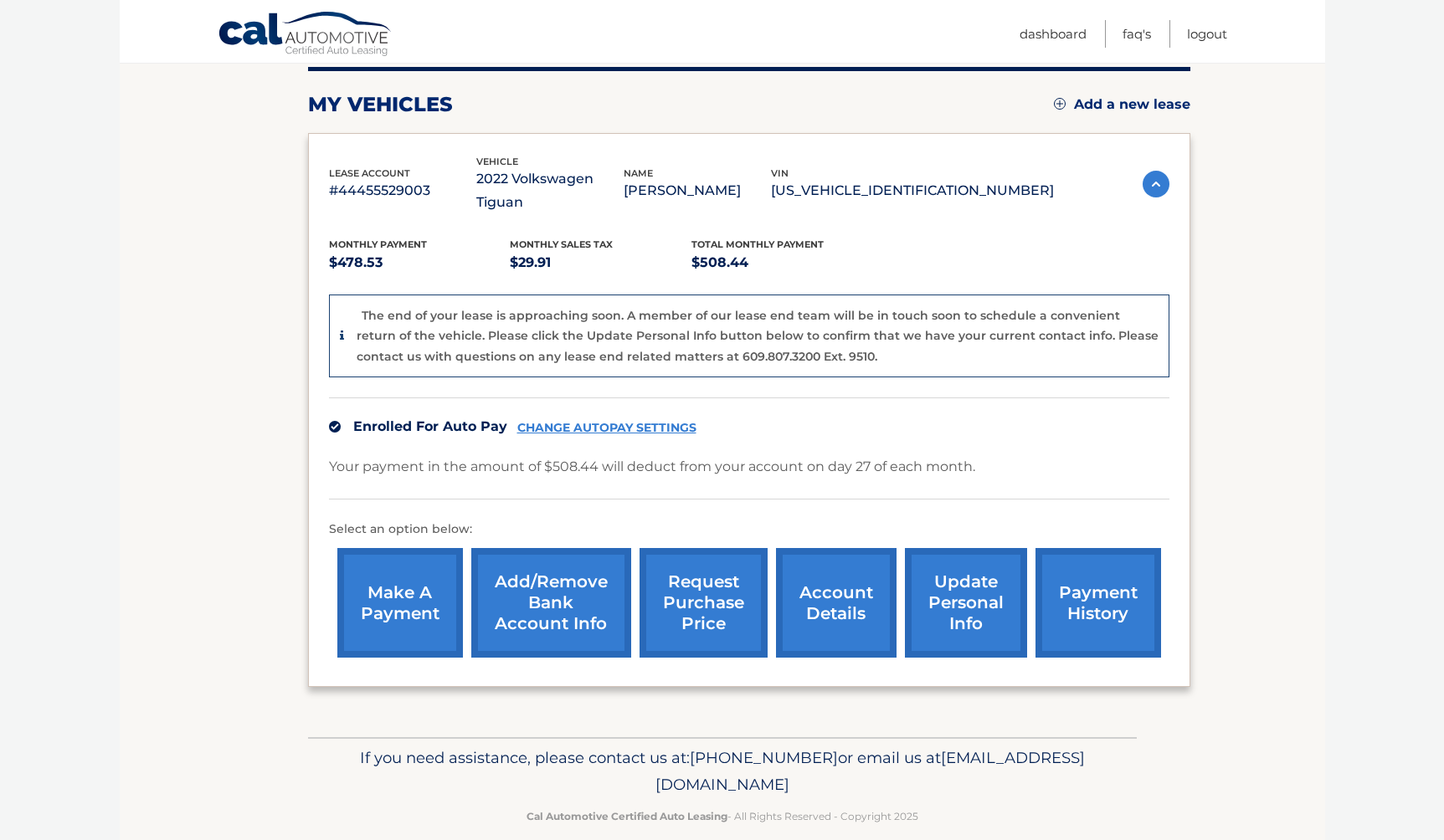
click at [398, 179] on p "#44455529003" at bounding box center [402, 191] width 147 height 24
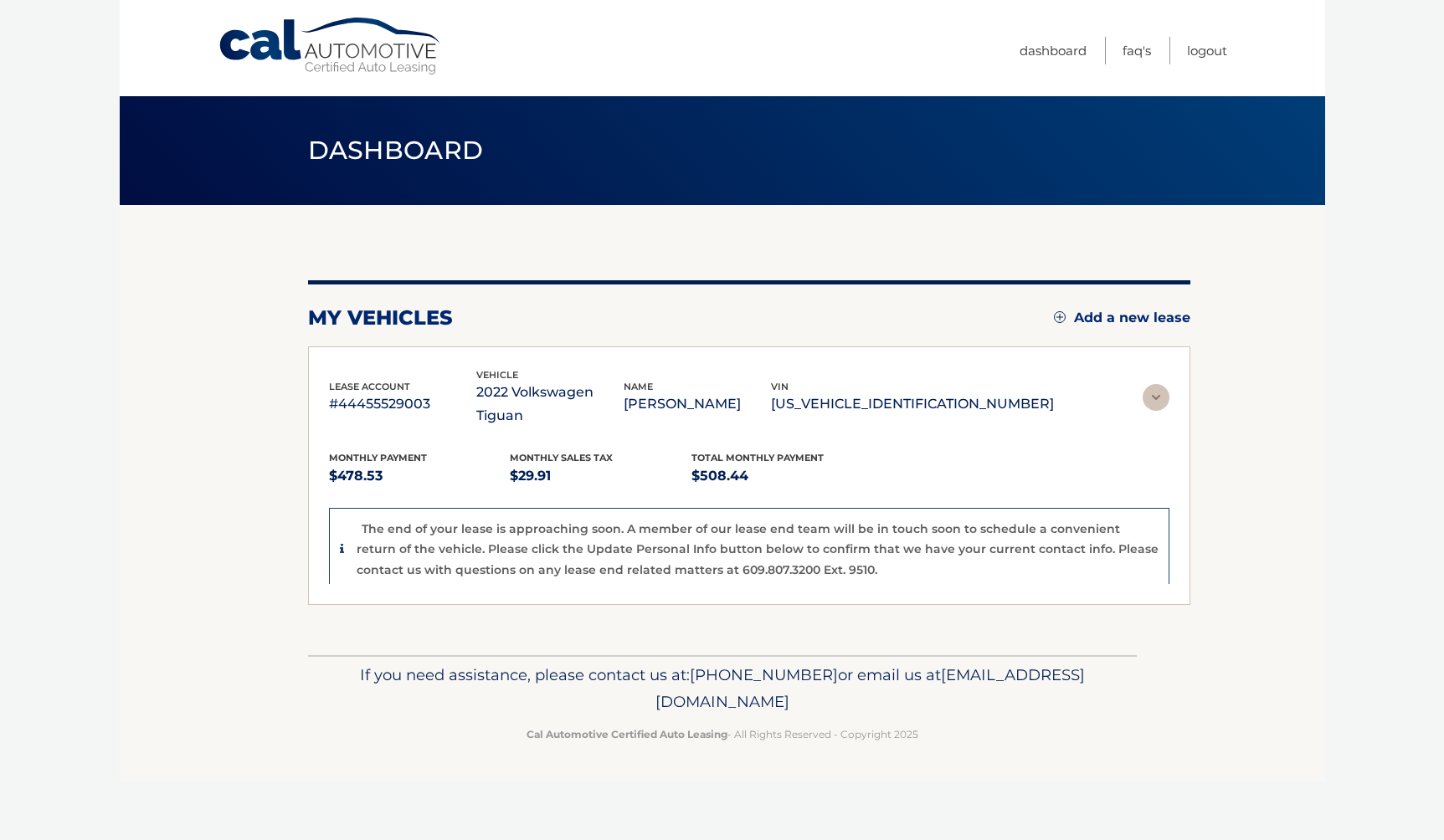
scroll to position [0, 0]
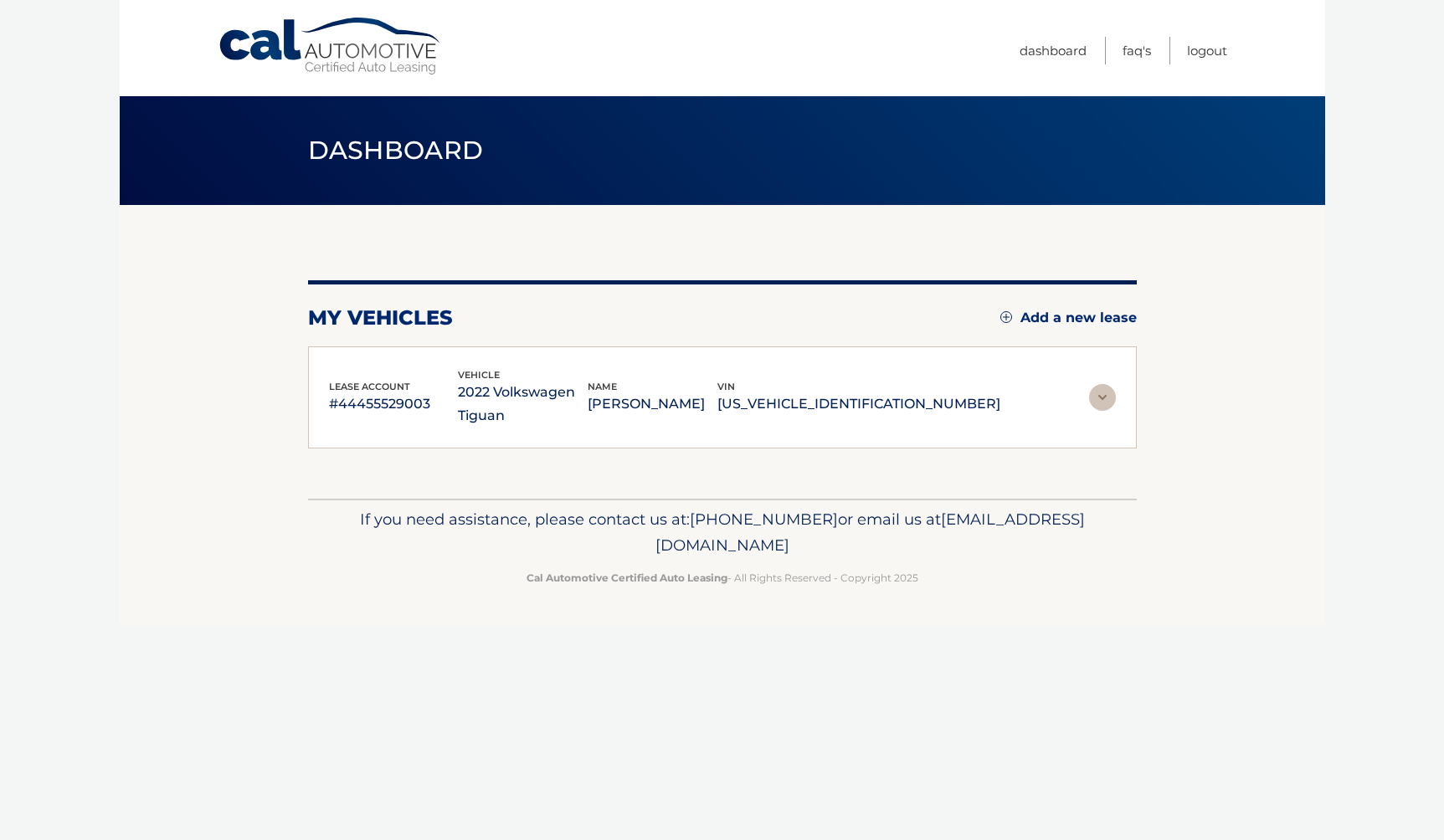
click at [1101, 392] on img at bounding box center [1102, 397] width 26 height 26
